Goal: Find contact information: Find contact information

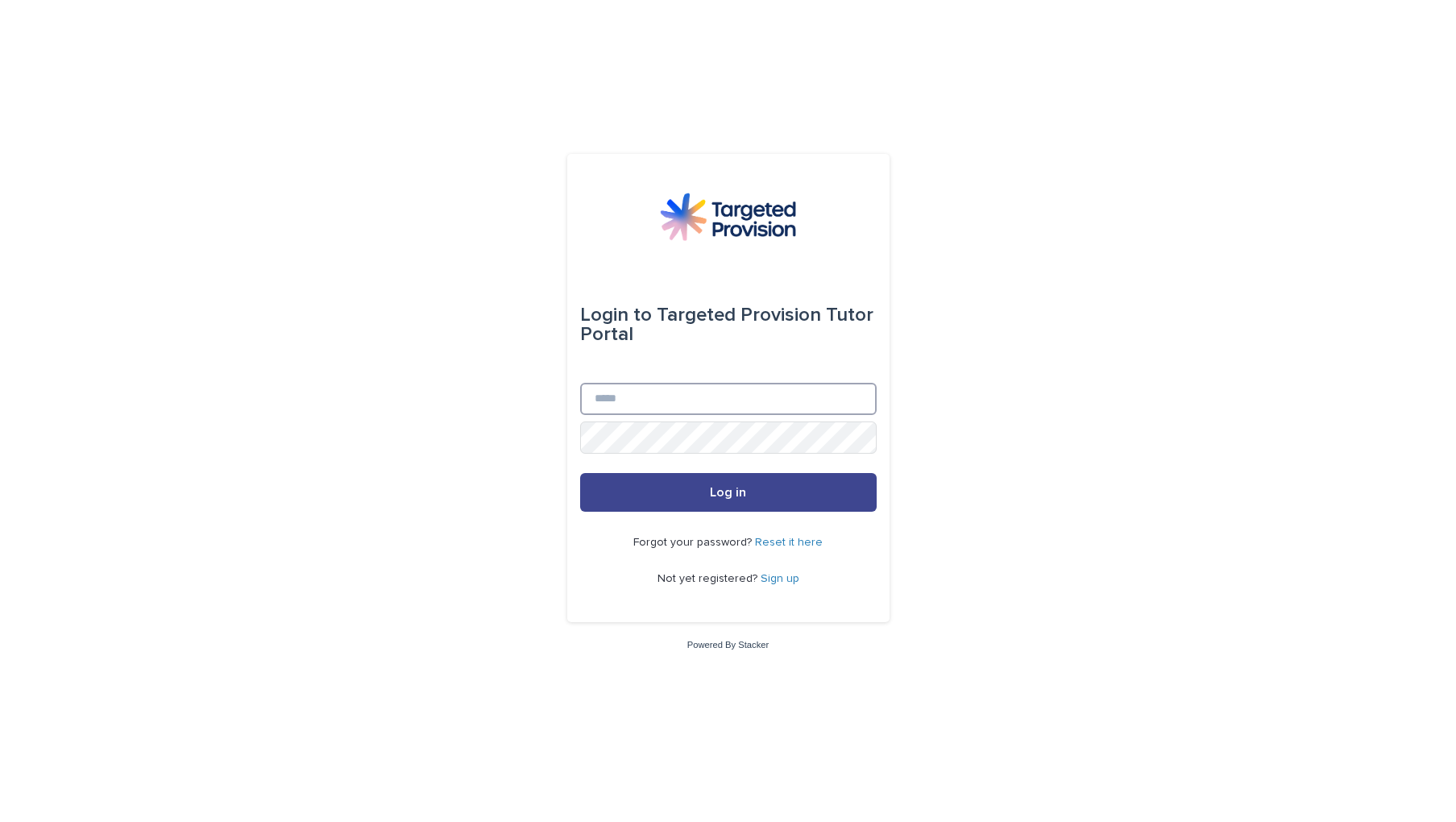
type input "**********"
click at [739, 498] on span "Log in" at bounding box center [728, 492] width 37 height 13
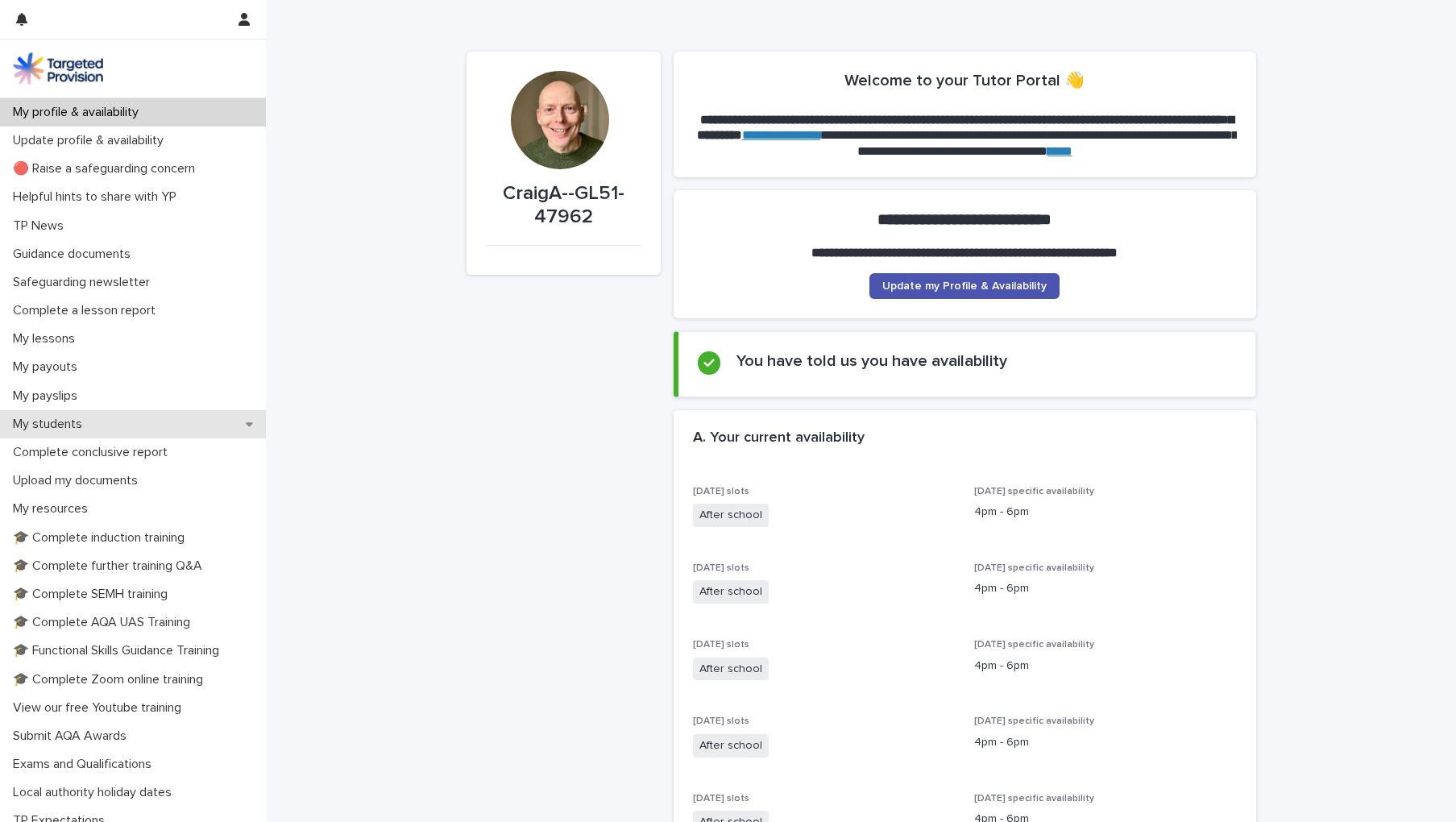
click at [110, 419] on div "My students" at bounding box center [133, 424] width 266 height 28
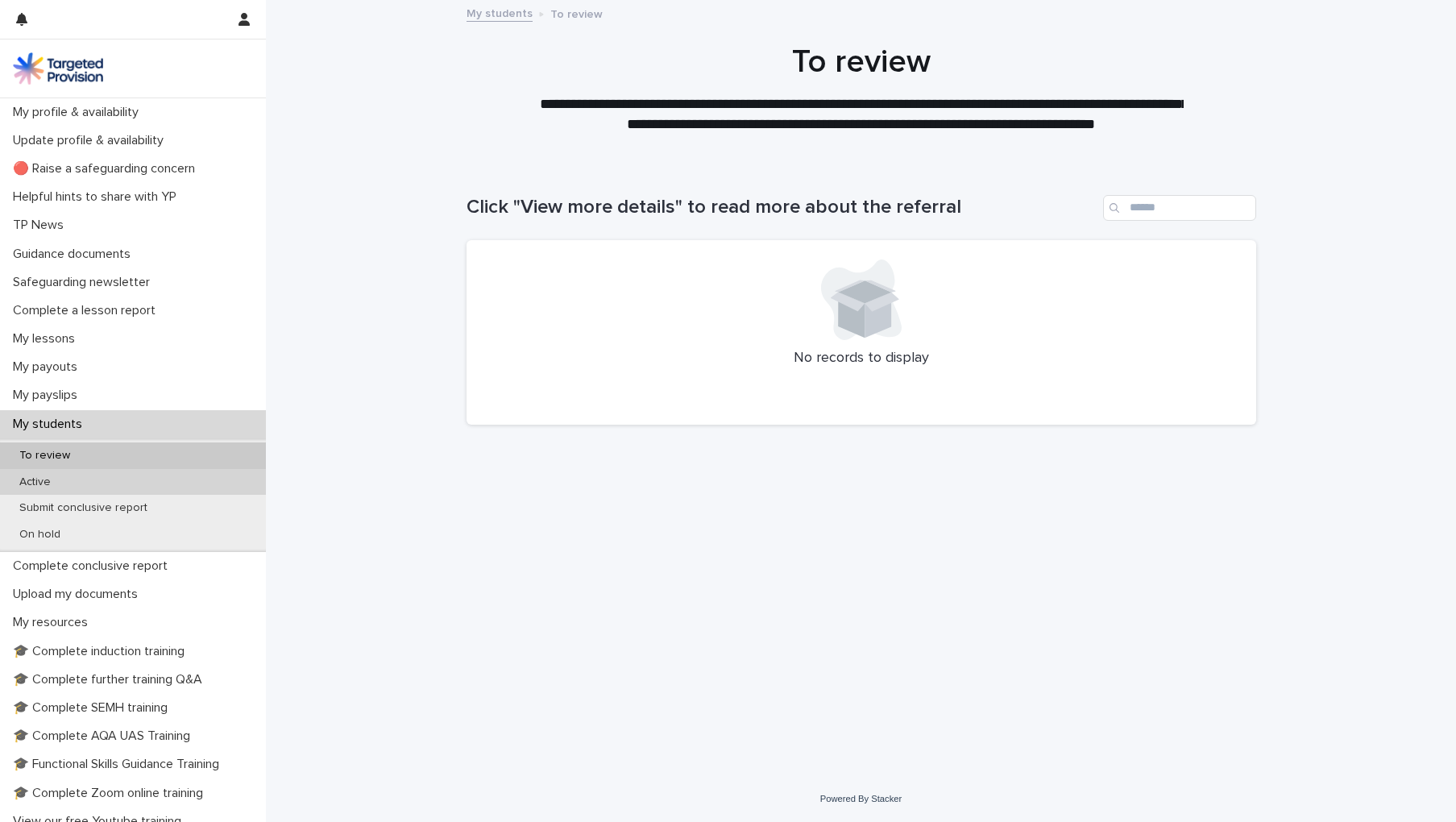
click at [107, 479] on div "Active" at bounding box center [133, 482] width 266 height 26
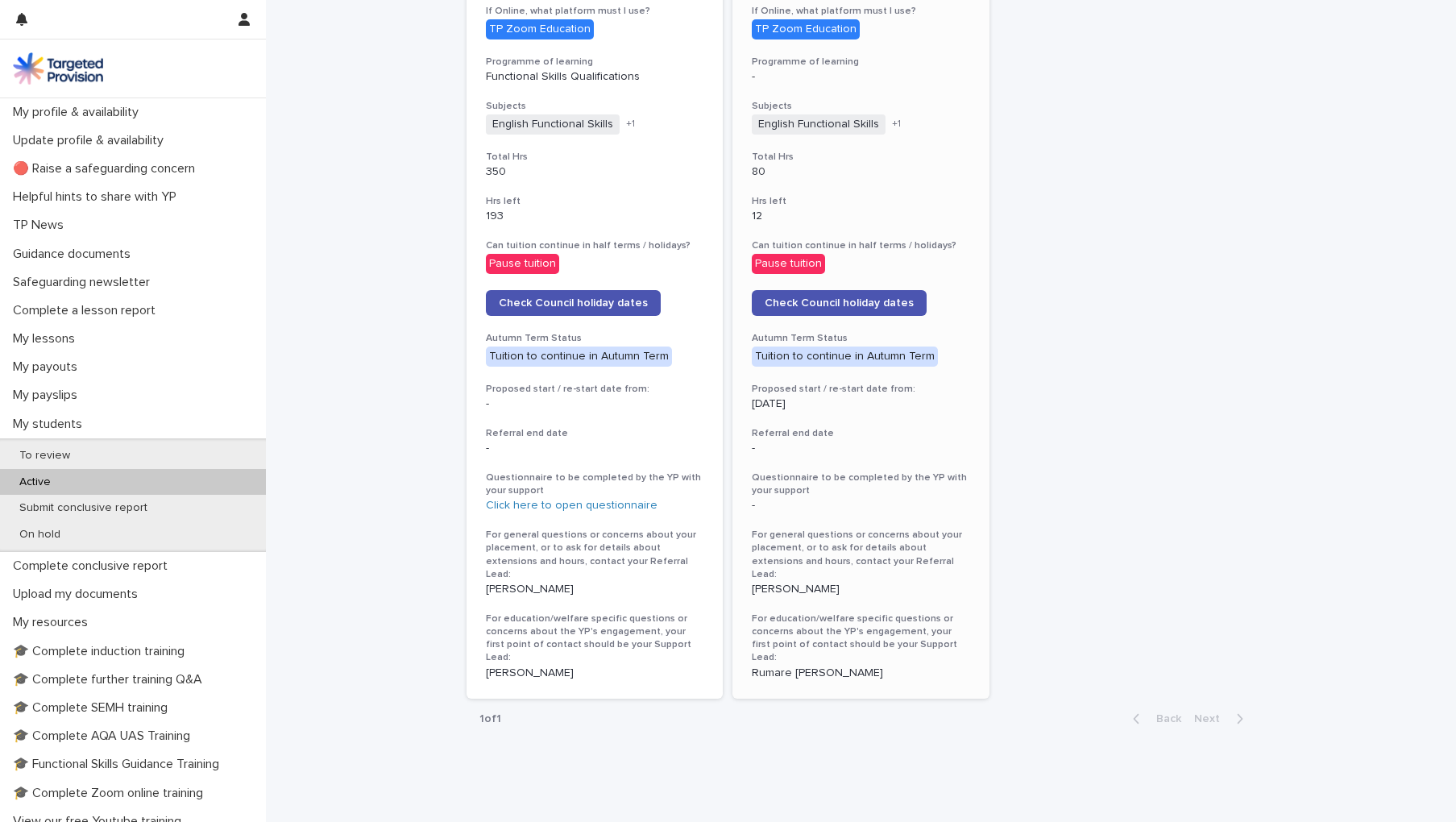
scroll to position [664, 0]
click at [784, 583] on p "[PERSON_NAME]" at bounding box center [861, 590] width 218 height 14
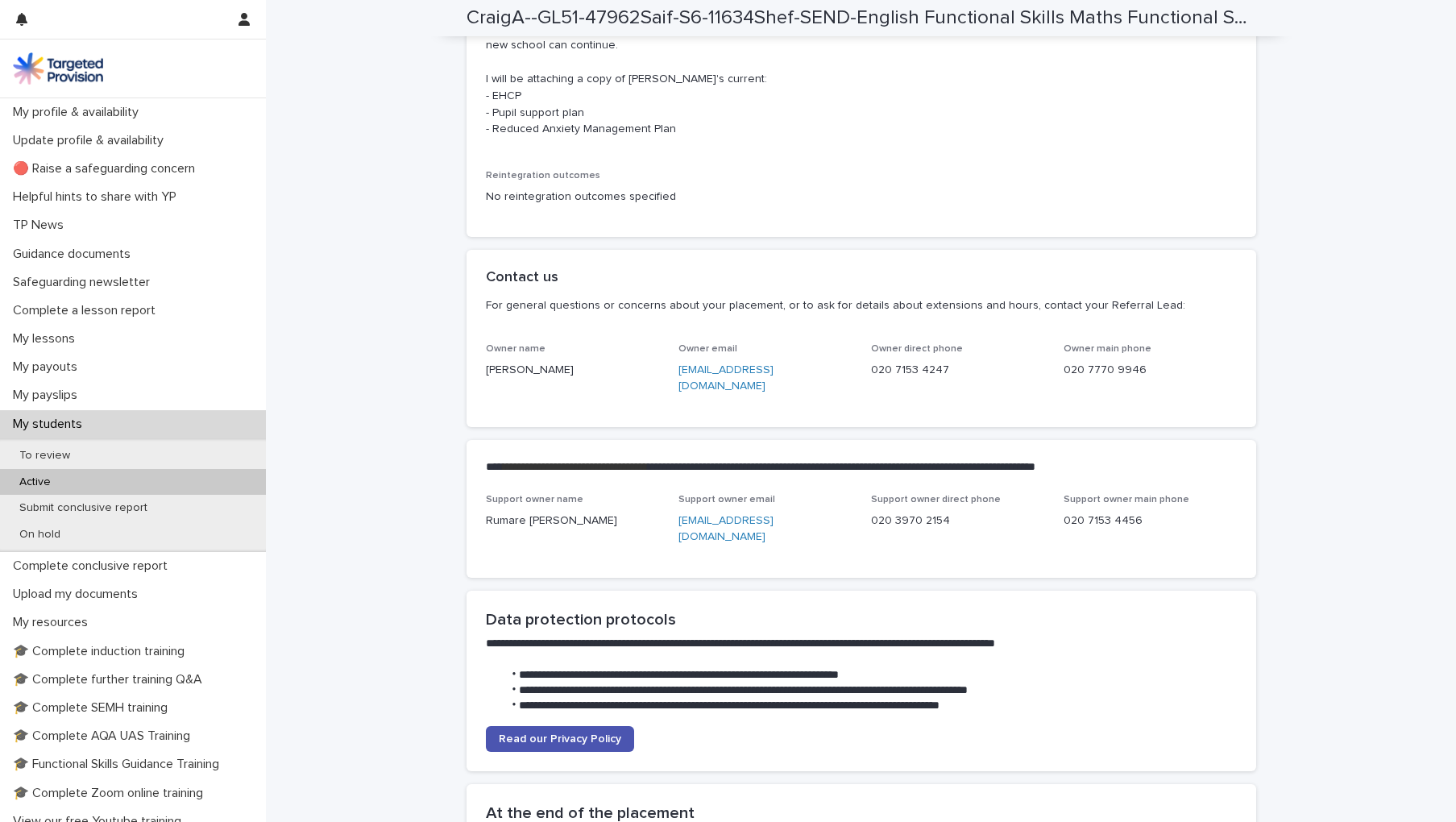
scroll to position [3734, 0]
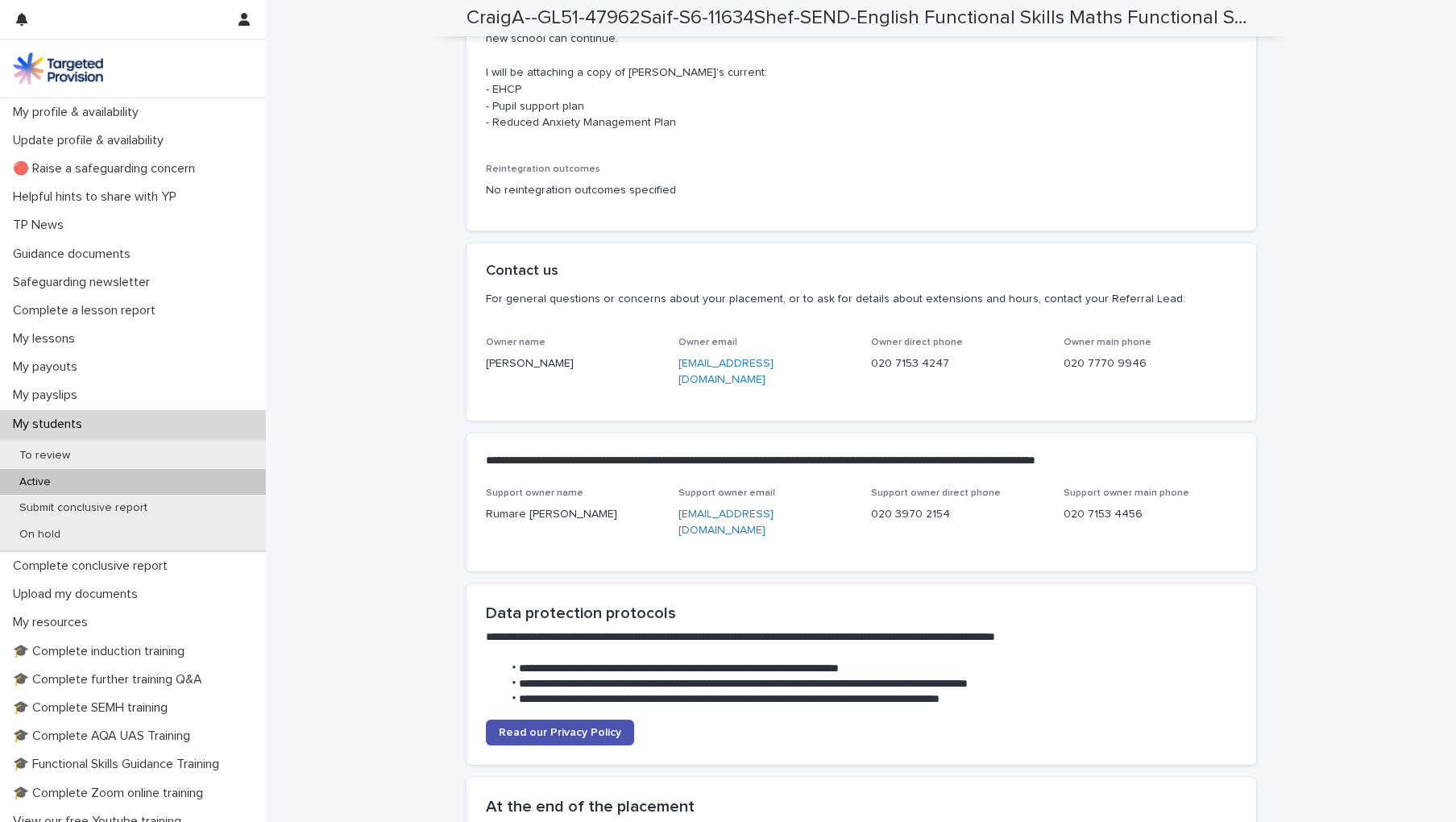
click at [762, 358] on link "[EMAIL_ADDRESS][DOMAIN_NAME]" at bounding box center [726, 372] width 95 height 28
drag, startPoint x: 836, startPoint y: 468, endPoint x: 668, endPoint y: 472, distance: 168.0
click at [668, 488] on div "Support owner name [PERSON_NAME] Support owner email [EMAIL_ADDRESS][DOMAIN_NAM…" at bounding box center [861, 520] width 751 height 65
copy link "[EMAIL_ADDRESS][DOMAIN_NAME]"
